Goal: Obtain resource: Download file/media

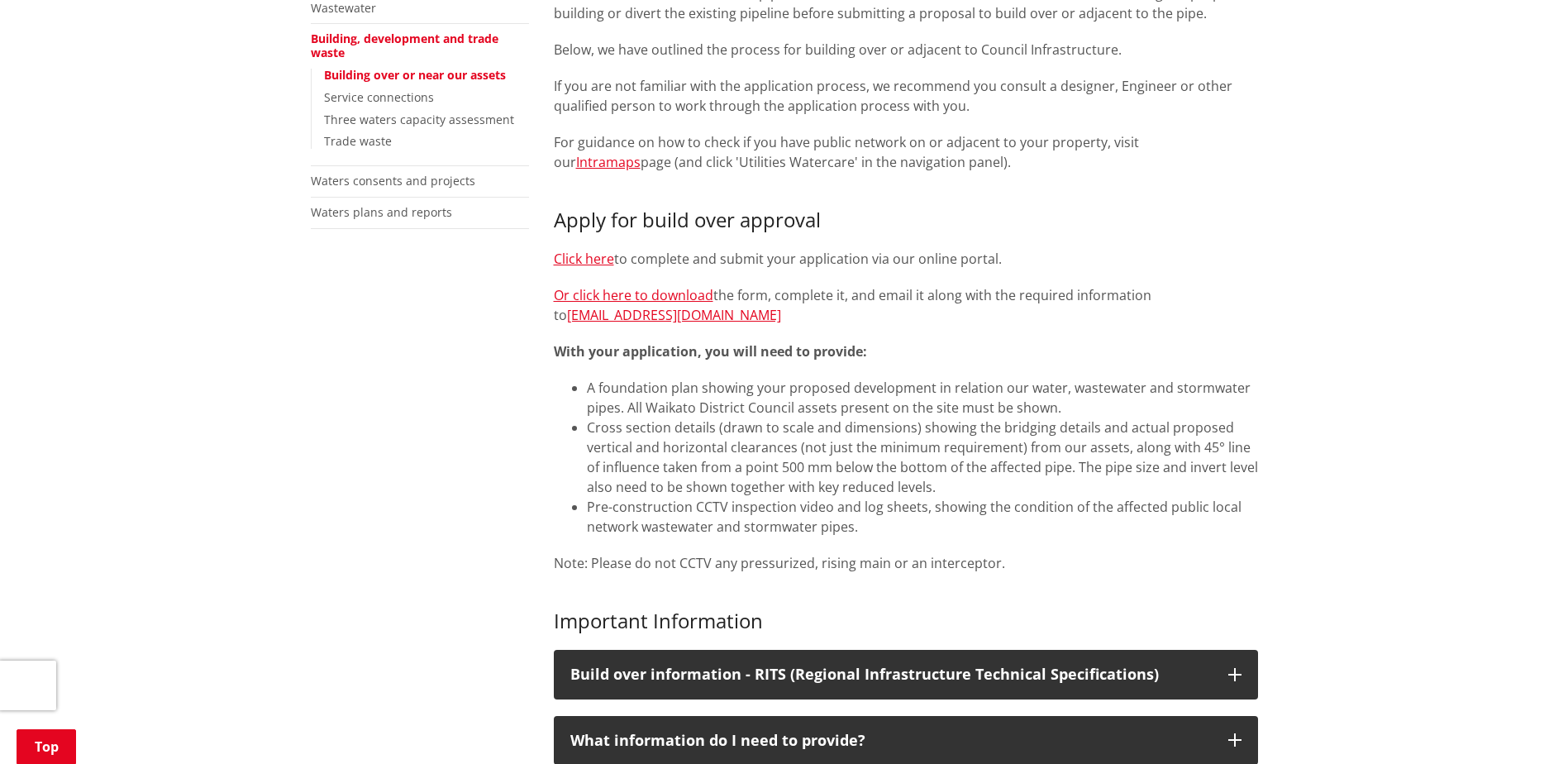
scroll to position [579, 0]
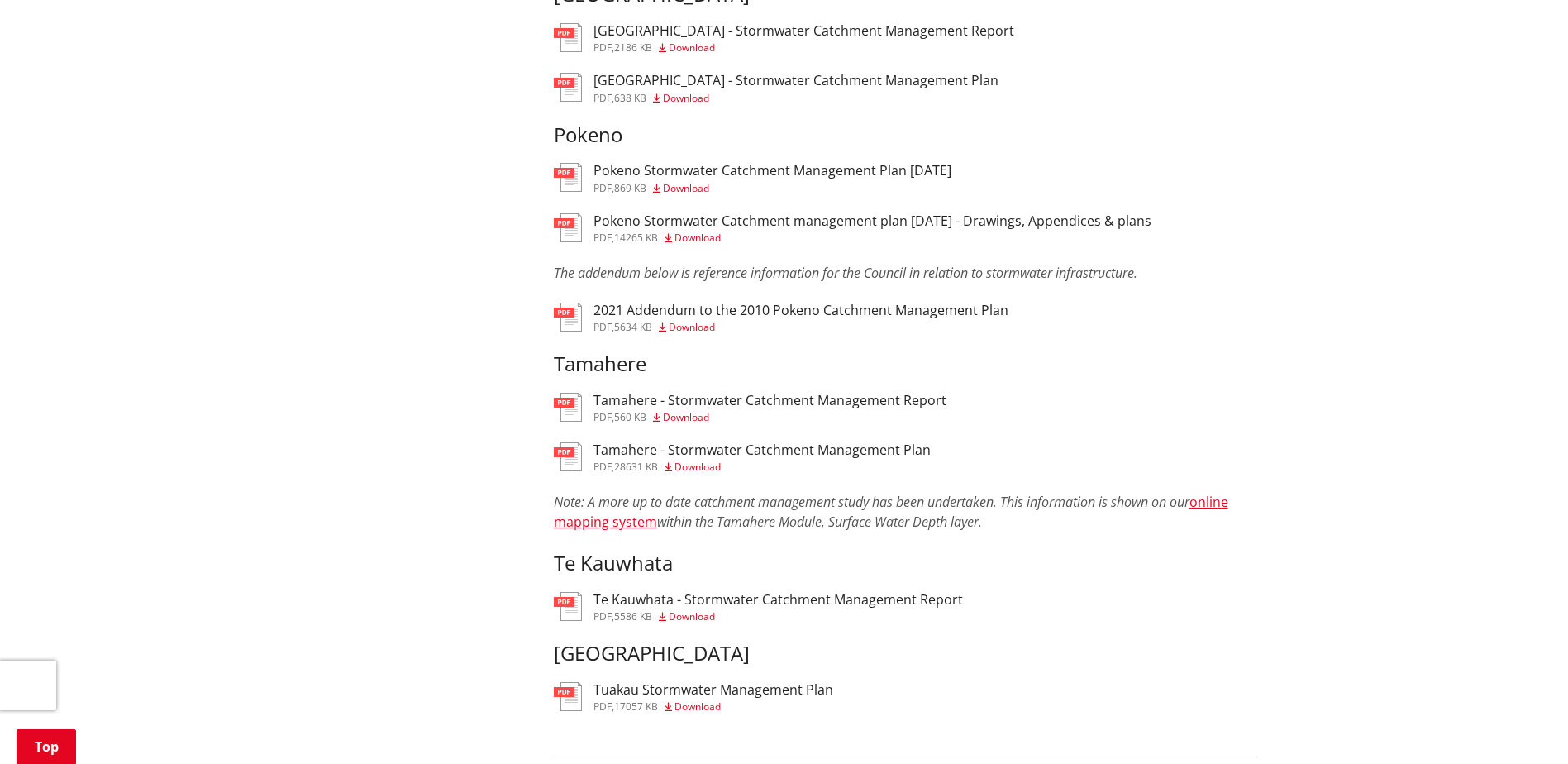
scroll to position [1405, 0]
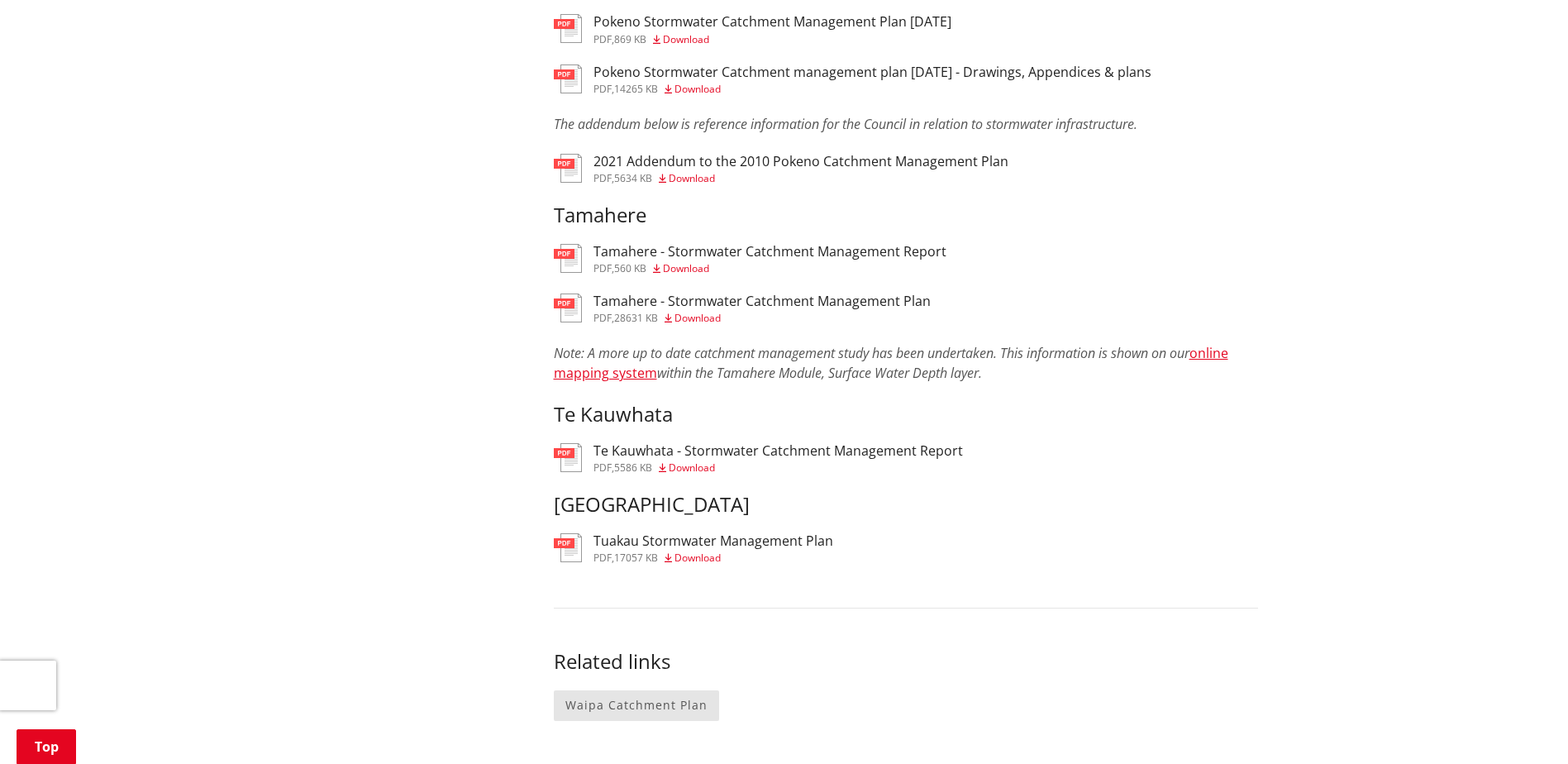
click at [718, 556] on span "Download" at bounding box center [697, 557] width 47 height 14
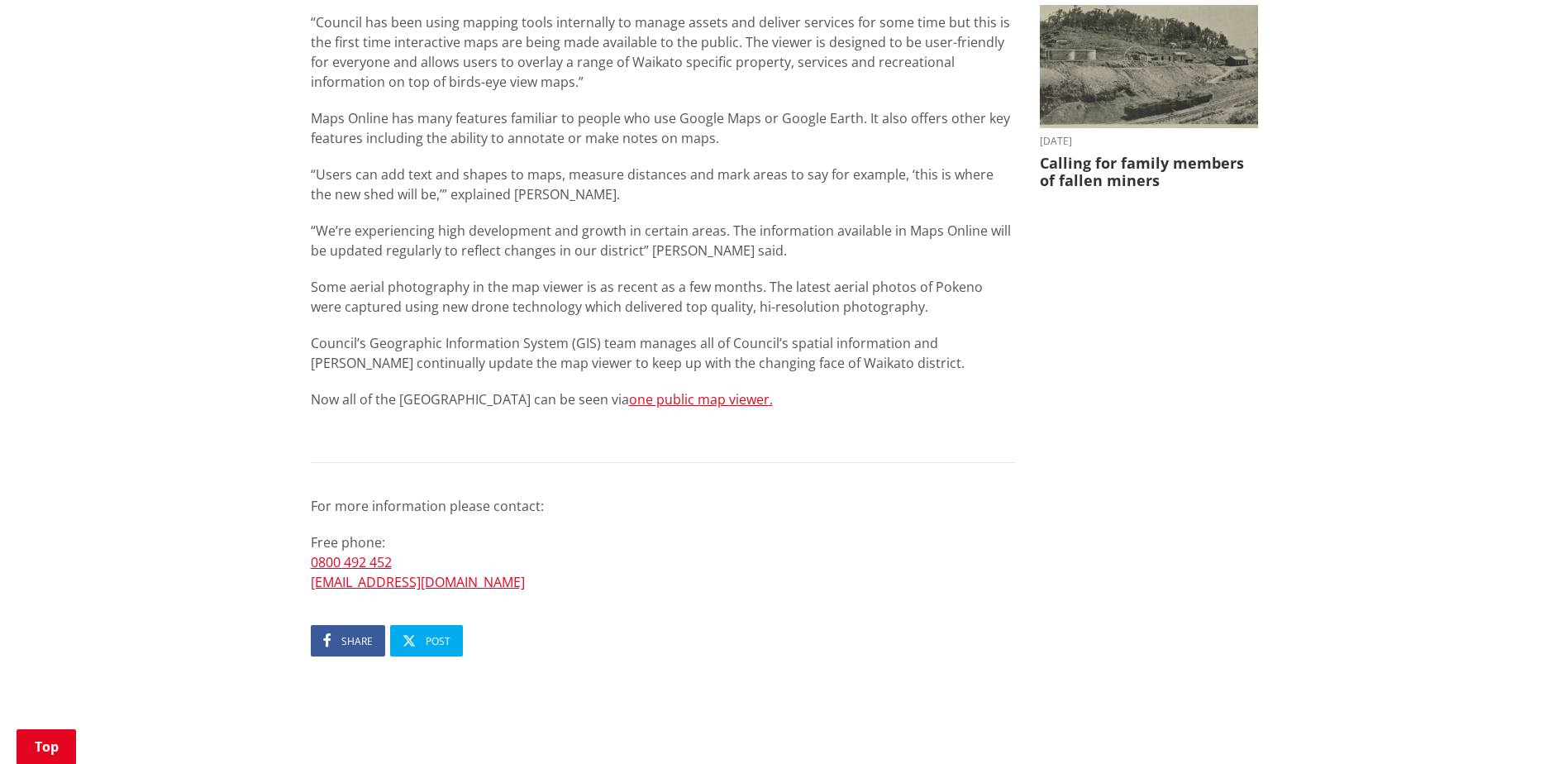
scroll to position [827, 0]
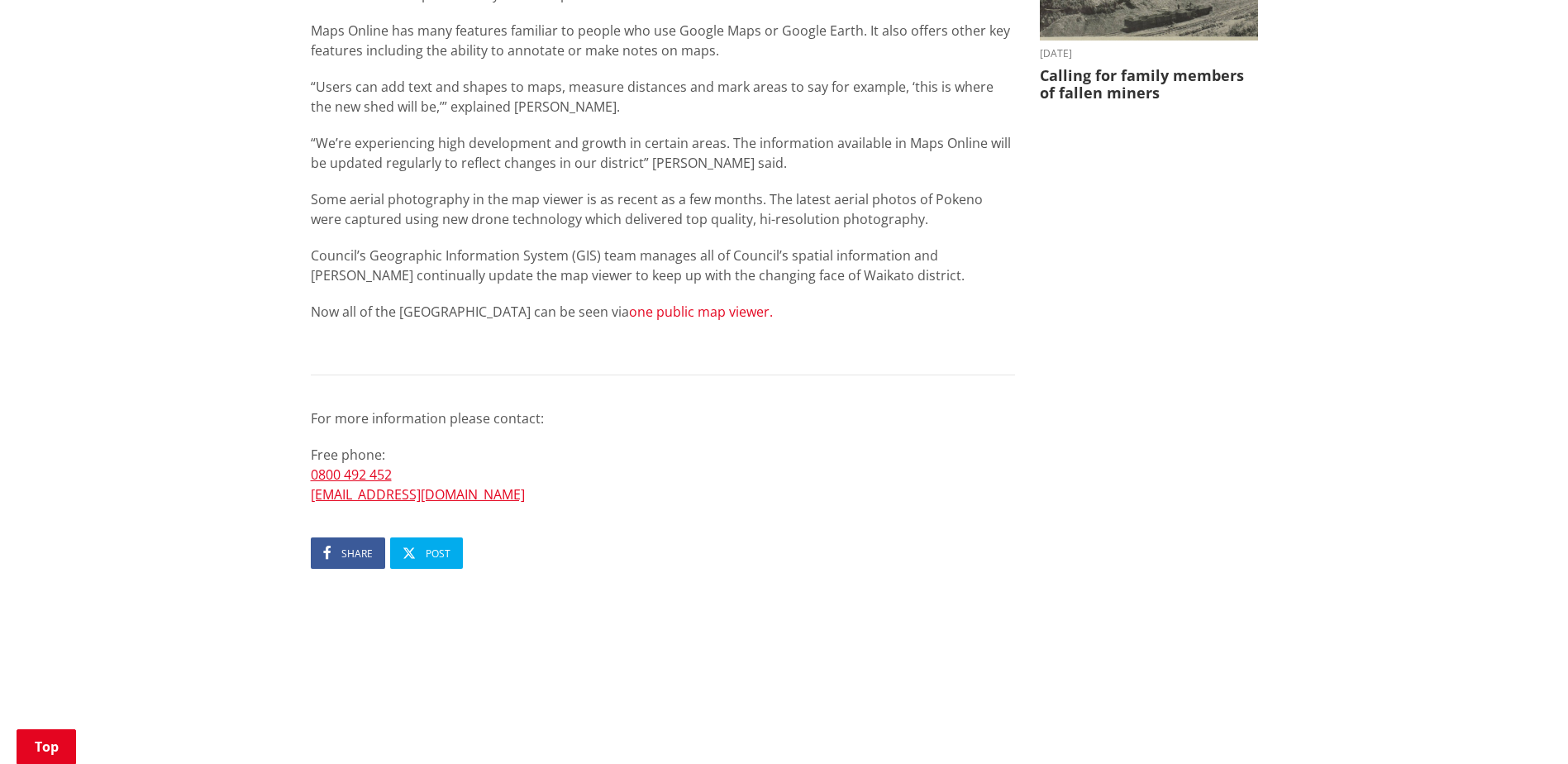
click at [690, 314] on link "one public map viewer." at bounding box center [701, 311] width 144 height 18
